Goal: Find contact information: Find contact information

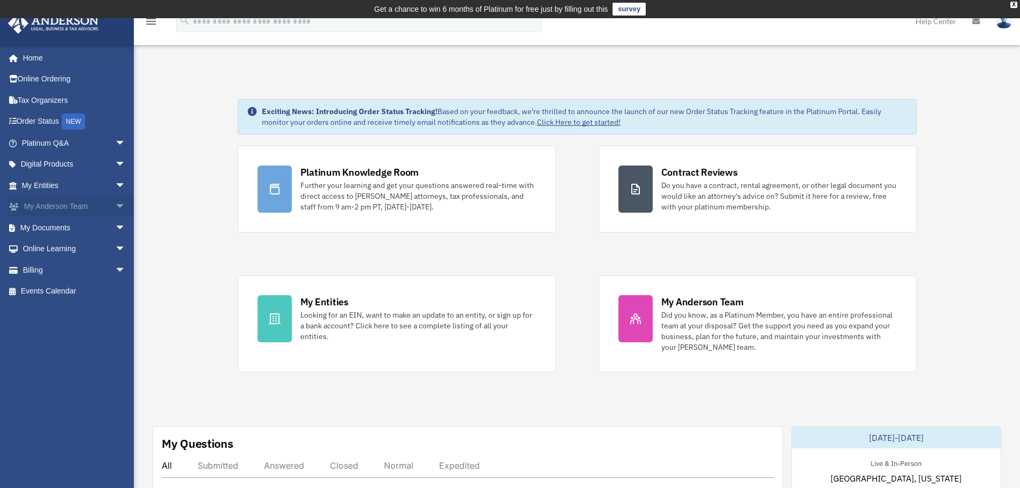
click at [115, 207] on span "arrow_drop_down" at bounding box center [125, 207] width 21 height 22
click at [85, 224] on link "My Anderson Team" at bounding box center [78, 227] width 127 height 21
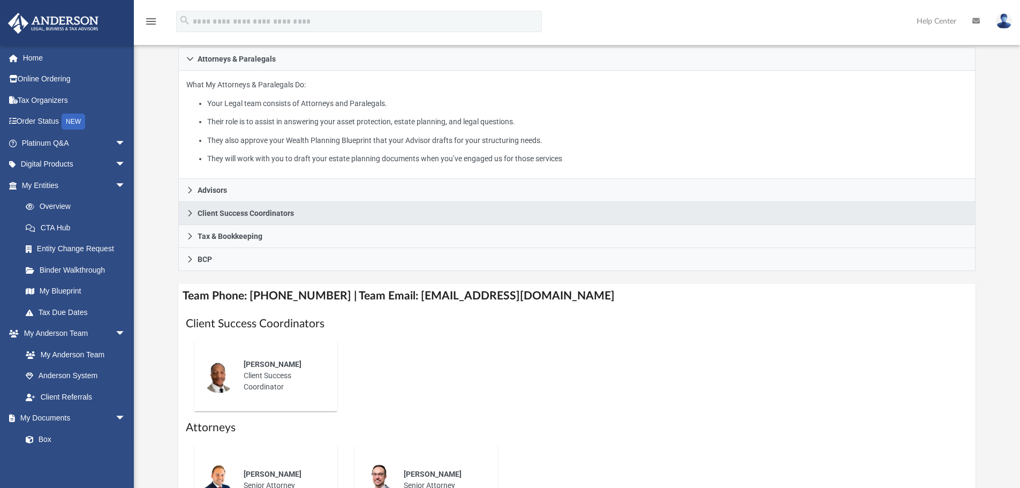
scroll to position [268, 0]
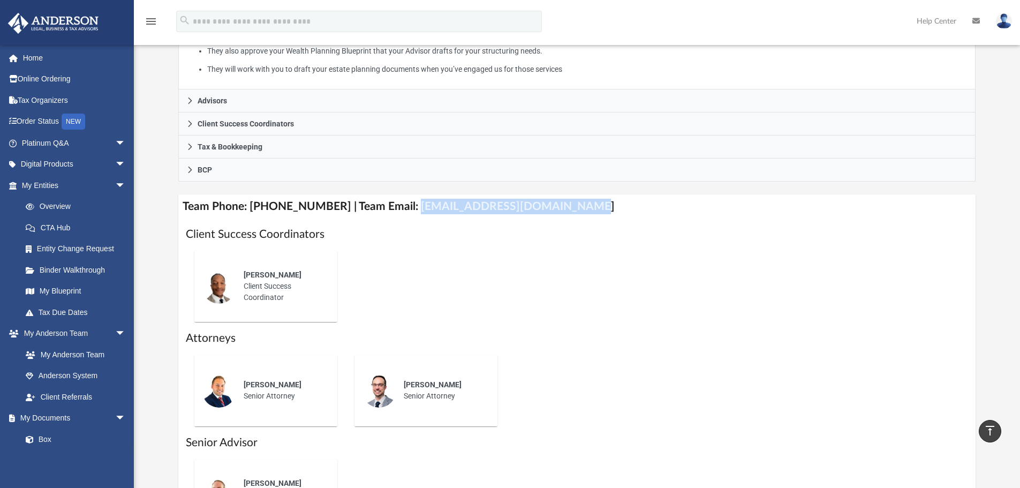
drag, startPoint x: 398, startPoint y: 205, endPoint x: 577, endPoint y: 207, distance: 178.8
click at [577, 207] on h4 "Team Phone: [PHONE_NUMBER] | Team Email: [EMAIL_ADDRESS][DOMAIN_NAME]" at bounding box center [577, 206] width 798 height 24
copy h4 "[EMAIL_ADDRESS][DOMAIN_NAME]"
click at [65, 438] on link "Box" at bounding box center [78, 438] width 127 height 21
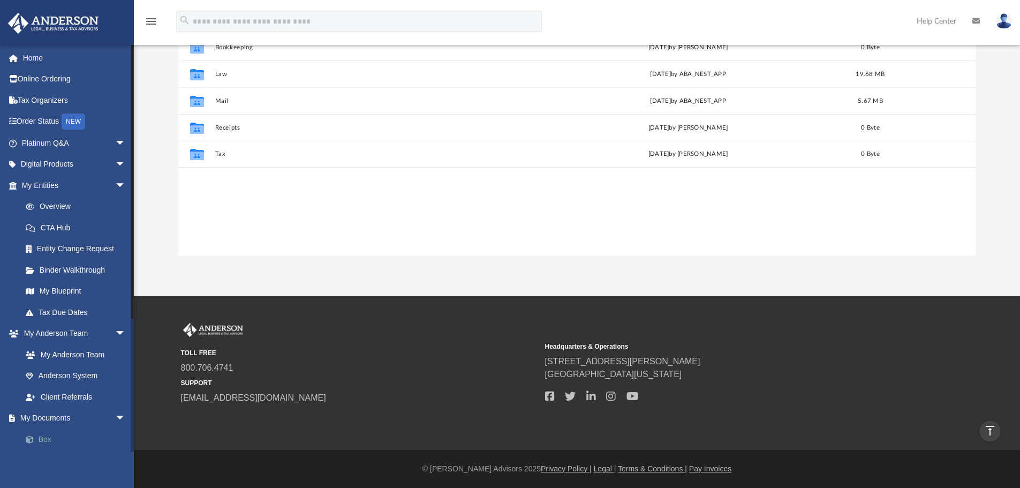
scroll to position [236, 789]
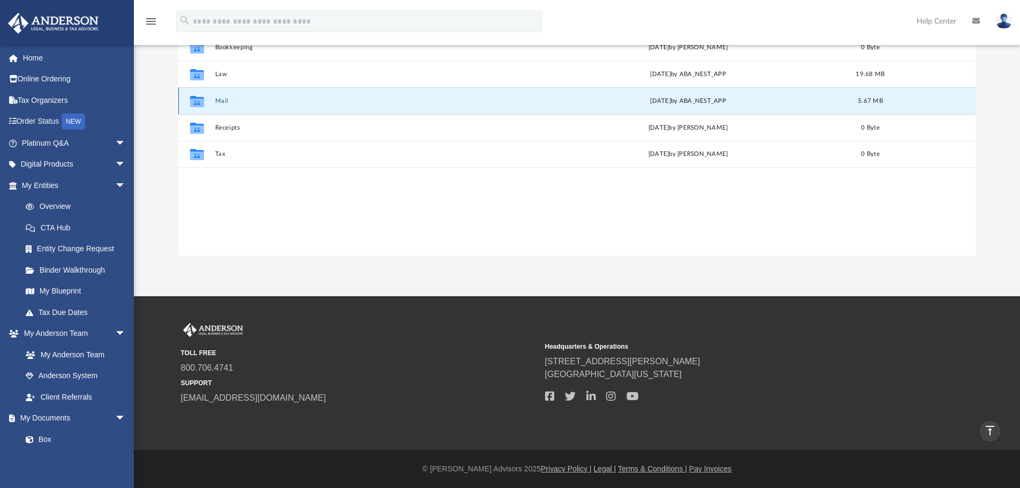
click at [228, 101] on button "Mail" at bounding box center [371, 100] width 312 height 7
click at [221, 99] on button "Mail" at bounding box center [371, 100] width 312 height 7
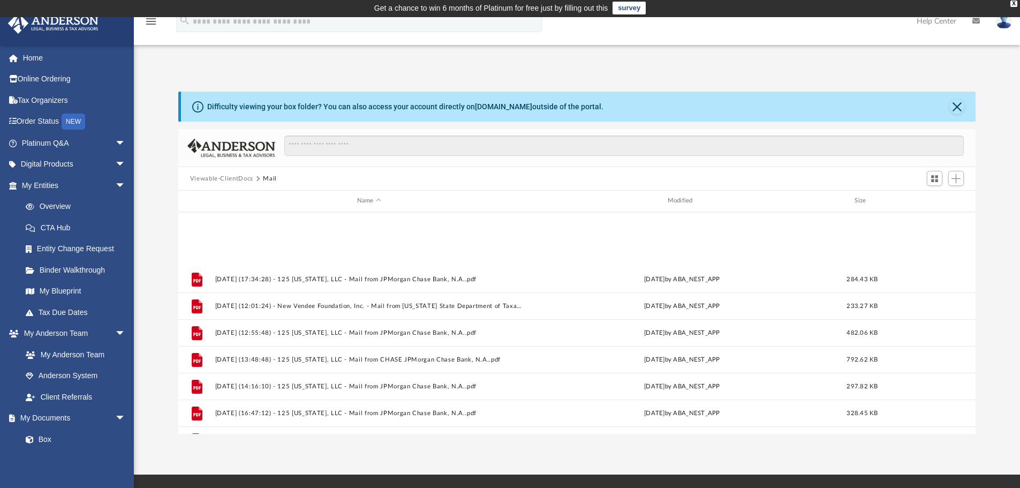
scroll to position [100, 0]
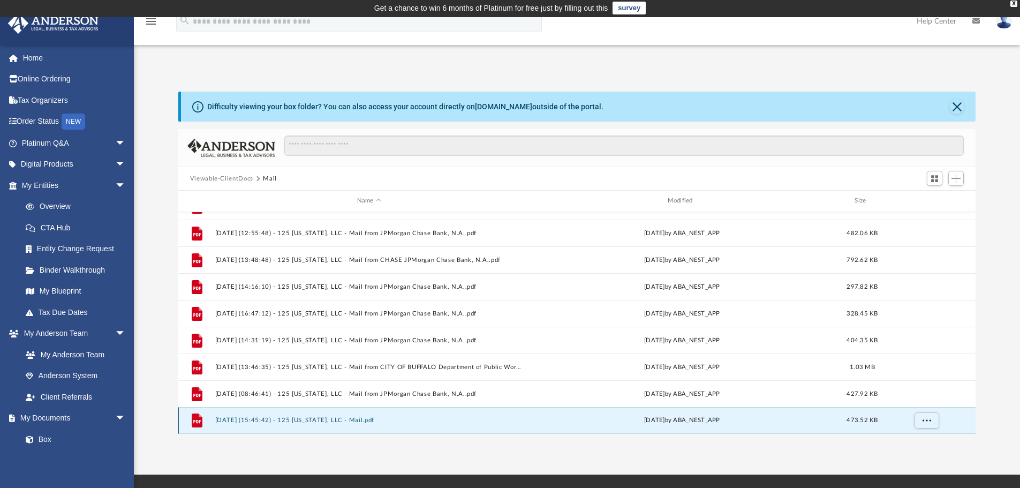
click at [324, 420] on button "[DATE] (15:45:42) - 125 [US_STATE], LLC - Mail.pdf" at bounding box center [369, 420] width 308 height 7
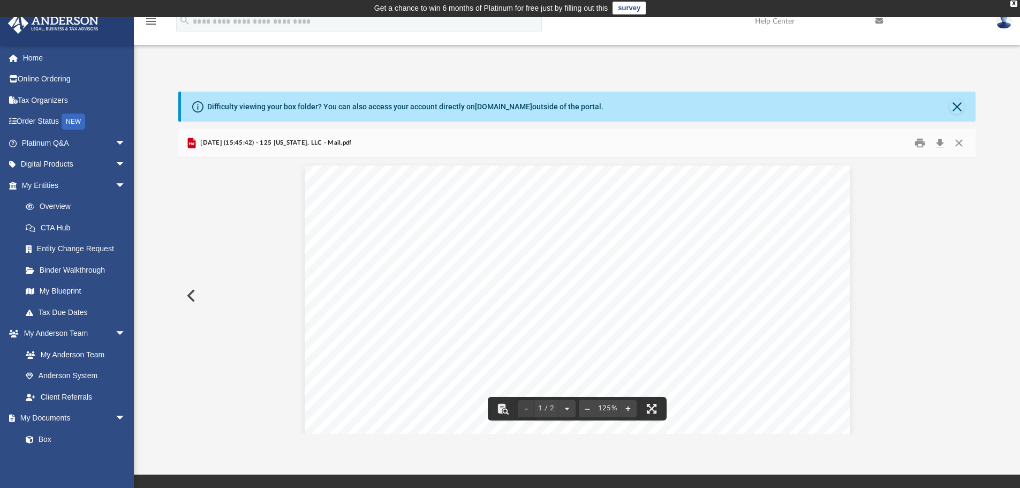
scroll to position [0, 0]
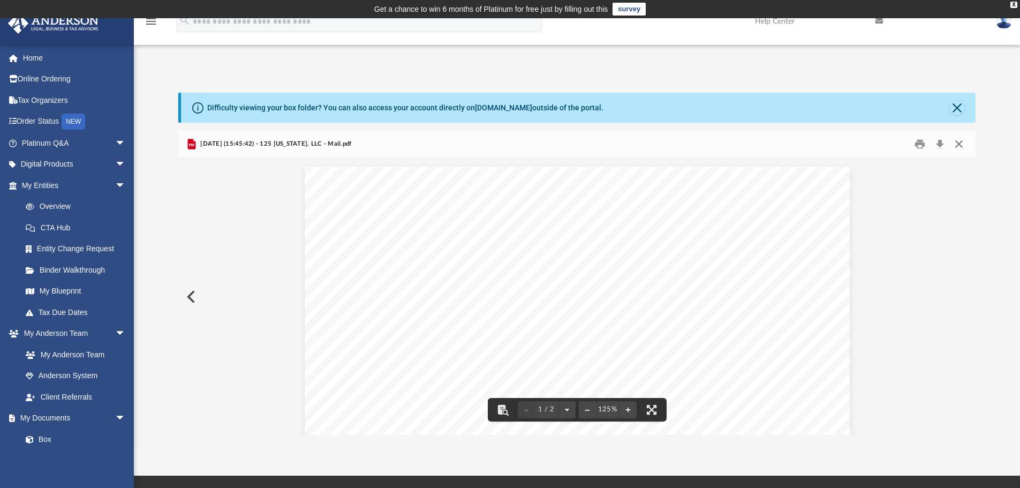
click at [956, 139] on button "Close" at bounding box center [958, 144] width 19 height 17
